Goal: Task Accomplishment & Management: Use online tool/utility

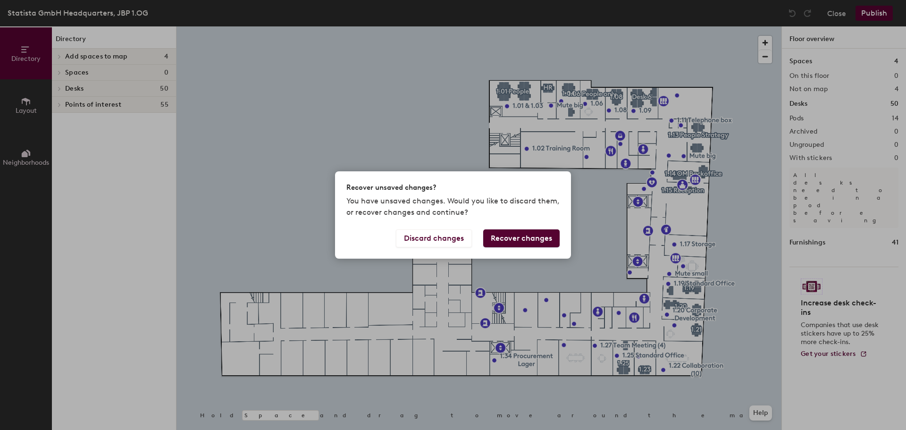
click at [476, 237] on div "Discard changes Recover changes" at bounding box center [453, 243] width 236 height 29
click at [463, 239] on button "Discard changes" at bounding box center [434, 238] width 76 height 18
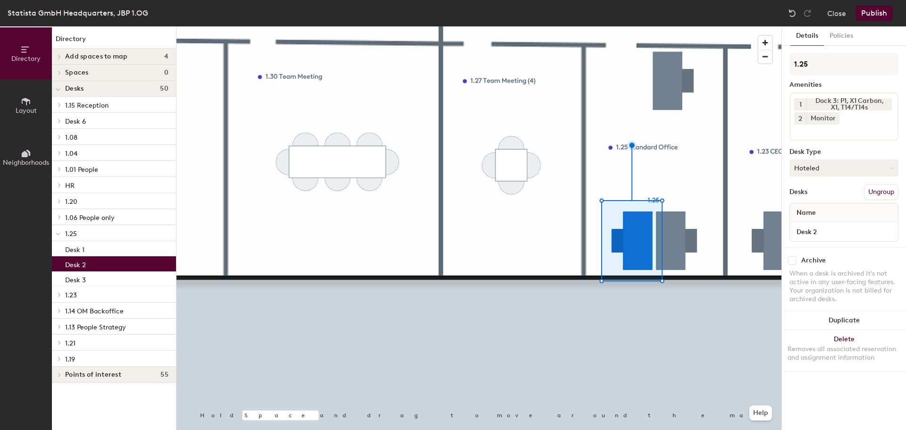
click at [865, 168] on button "Hoteled" at bounding box center [844, 168] width 109 height 17
click at [834, 201] on div "Assigned" at bounding box center [837, 197] width 94 height 14
click at [880, 17] on button "Publish" at bounding box center [874, 13] width 37 height 15
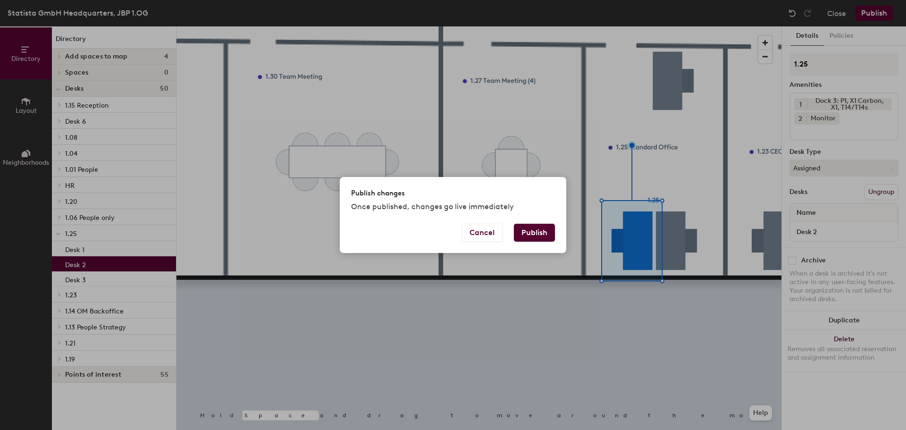
click at [543, 232] on button "Publish" at bounding box center [534, 233] width 41 height 18
